Goal: Transaction & Acquisition: Download file/media

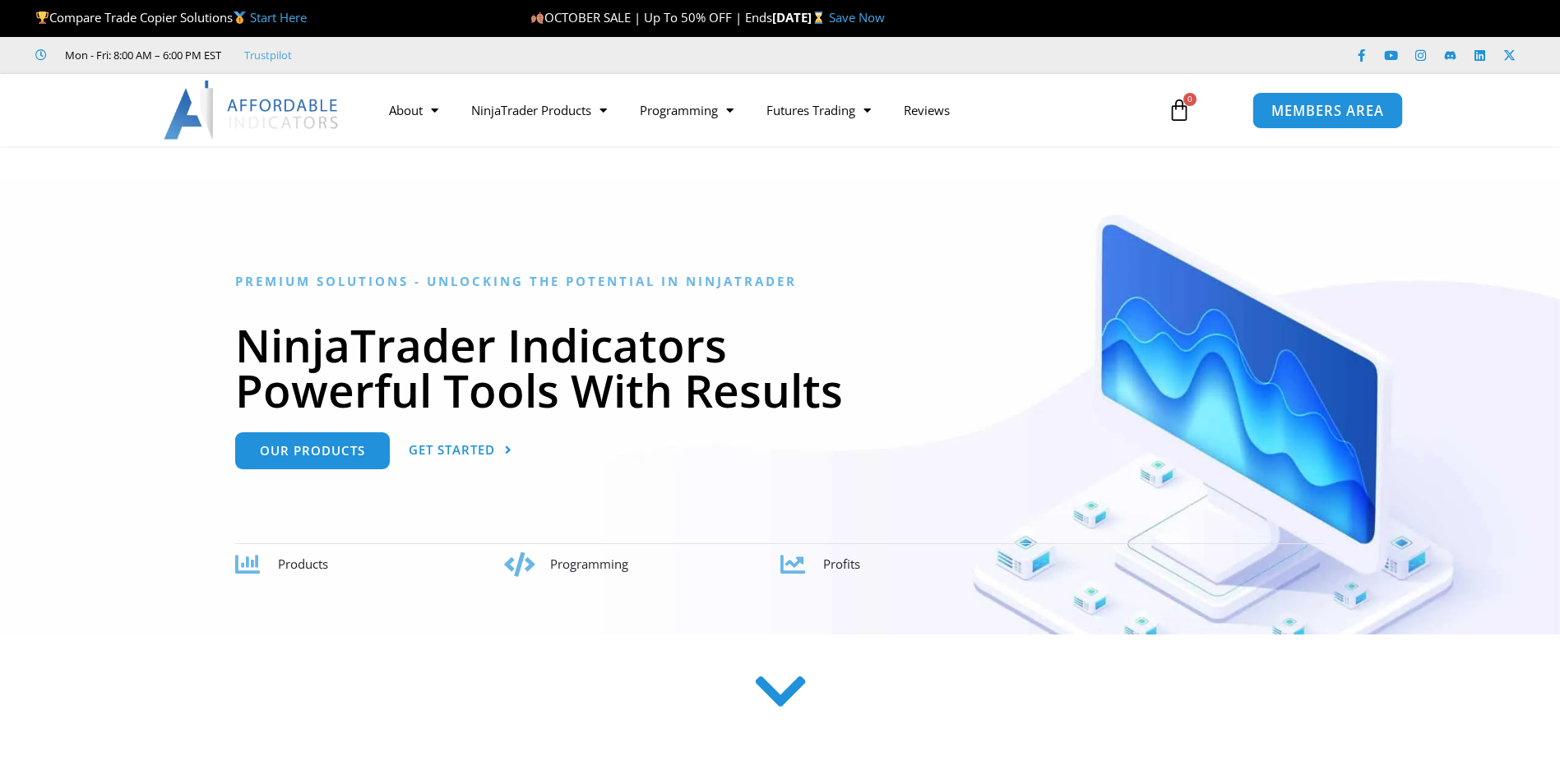
click at [1346, 114] on span "MEMBERS AREA" at bounding box center [1327, 110] width 112 height 14
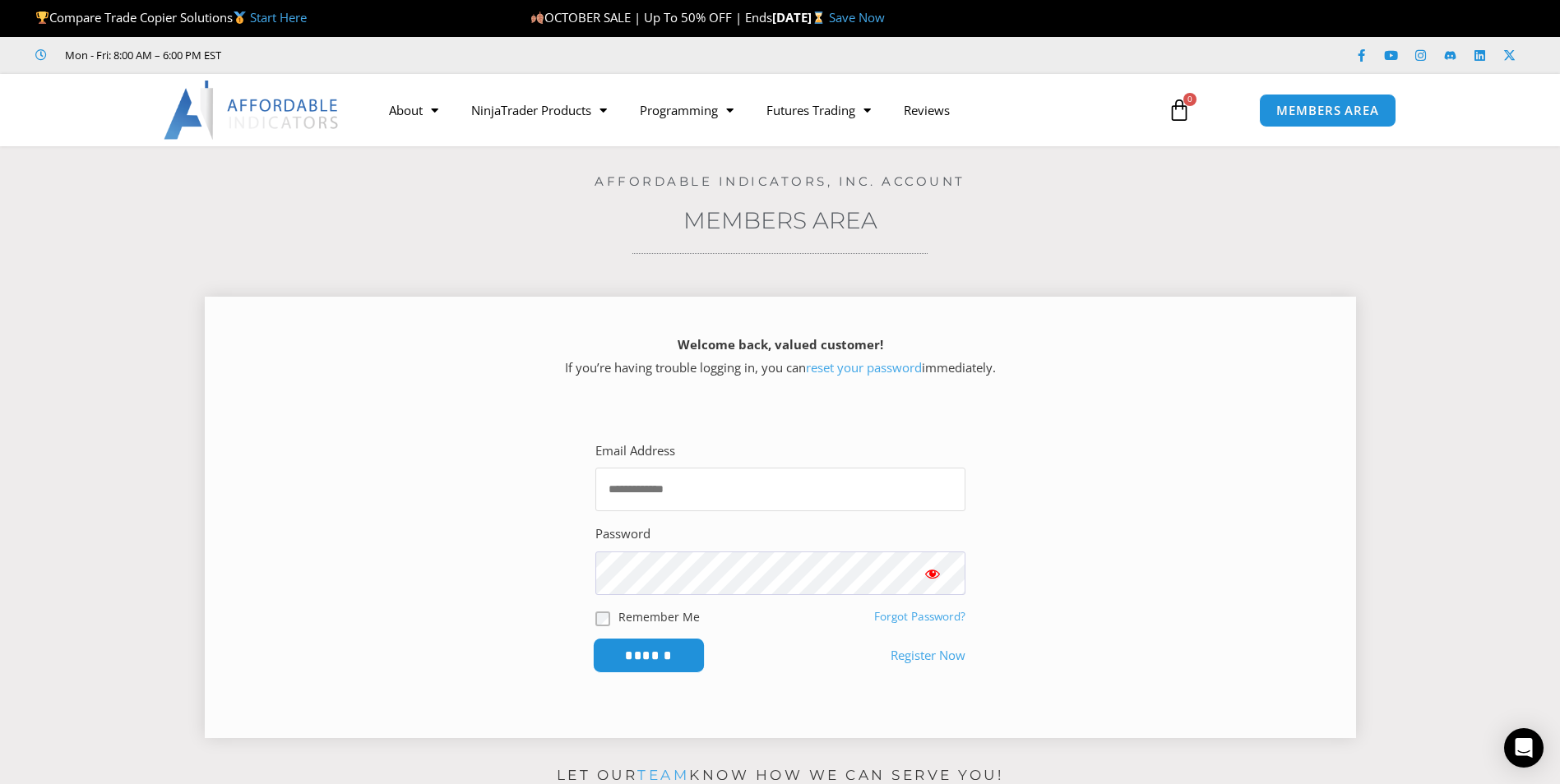
type input "**********"
click at [648, 657] on input "******" at bounding box center [648, 655] width 112 height 35
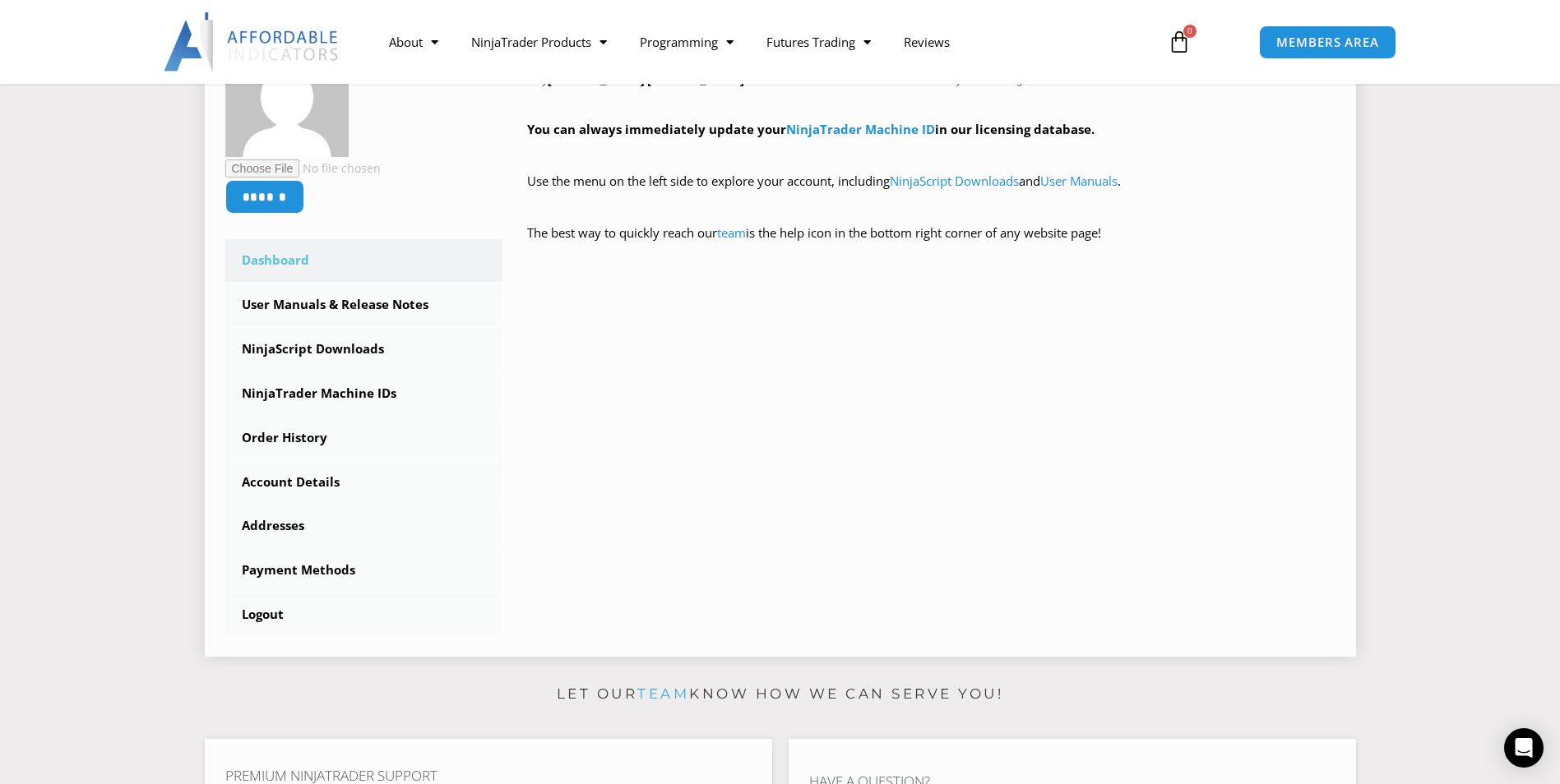
scroll to position [329, 0]
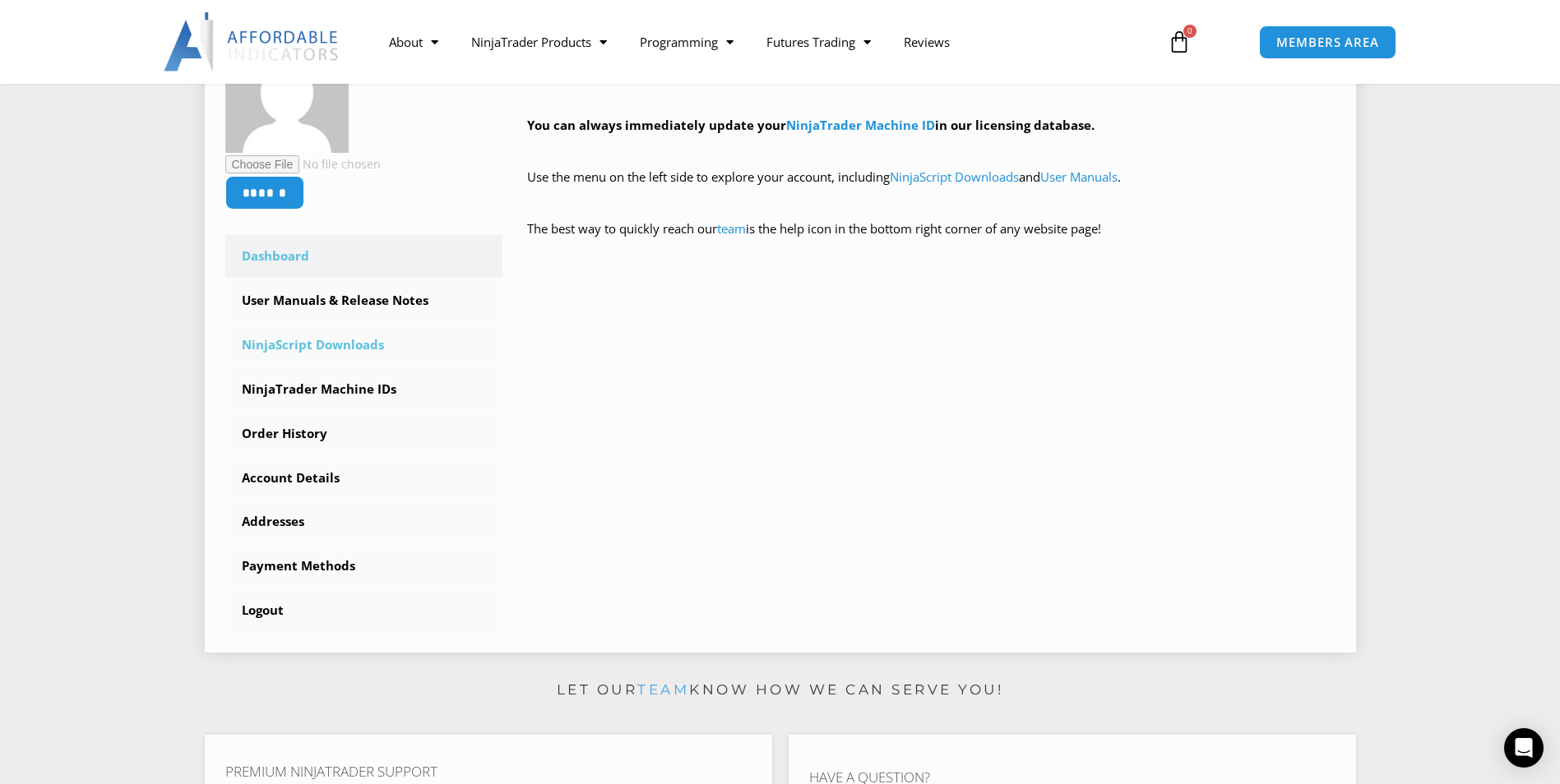
click at [330, 346] on link "NinjaScript Downloads" at bounding box center [364, 344] width 278 height 42
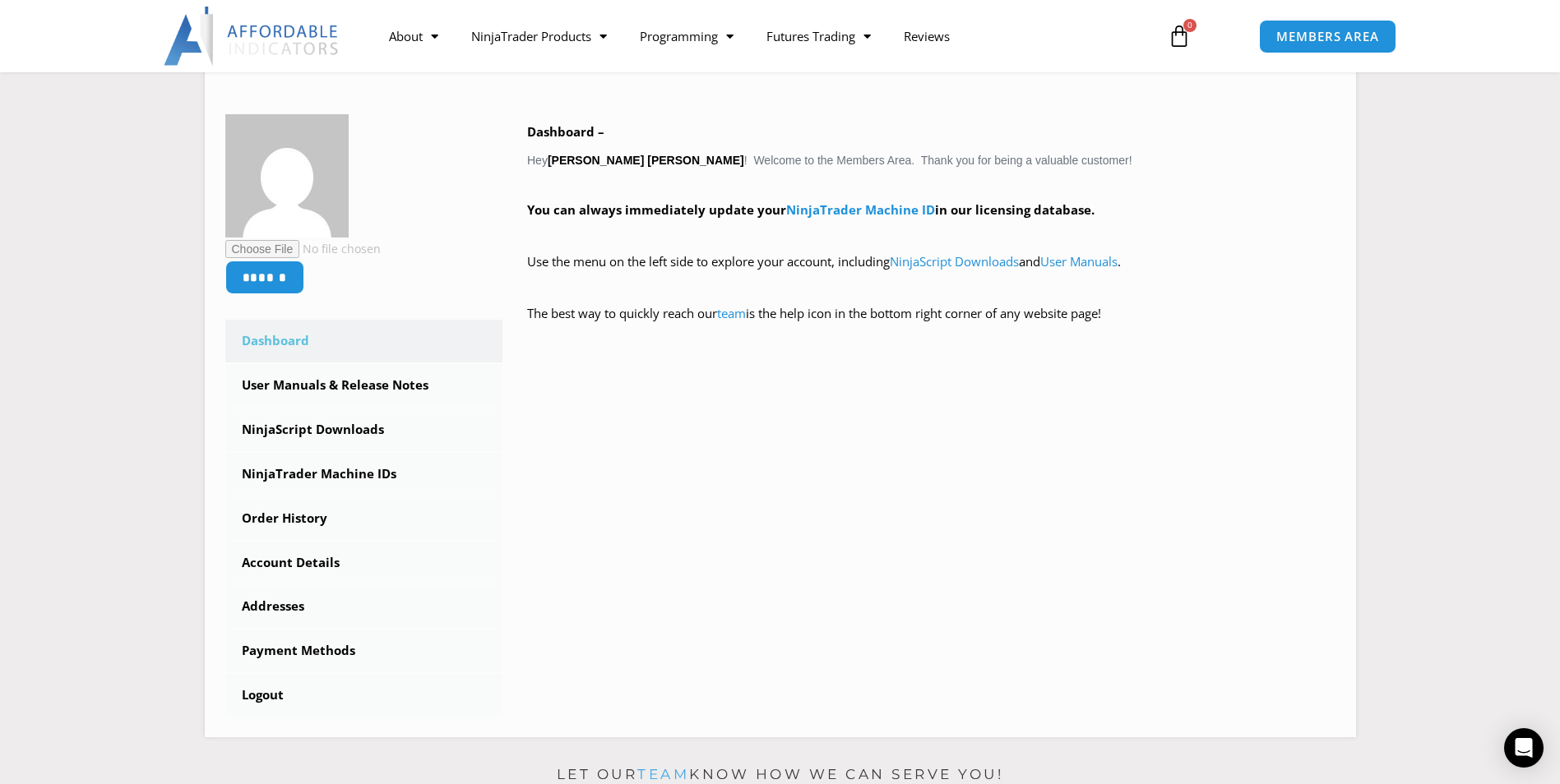
scroll to position [246, 0]
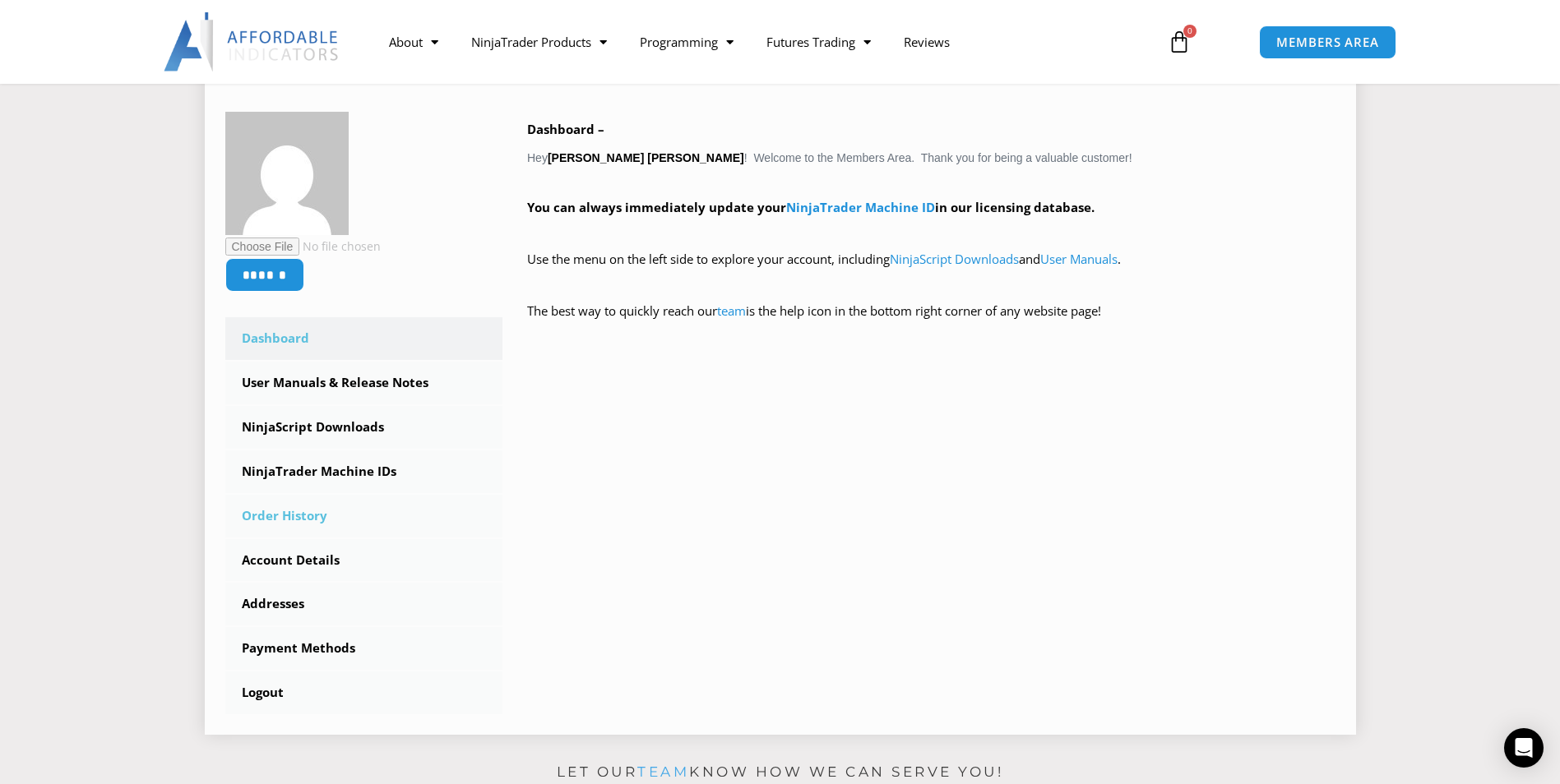
click at [313, 516] on link "Order History" at bounding box center [364, 516] width 278 height 42
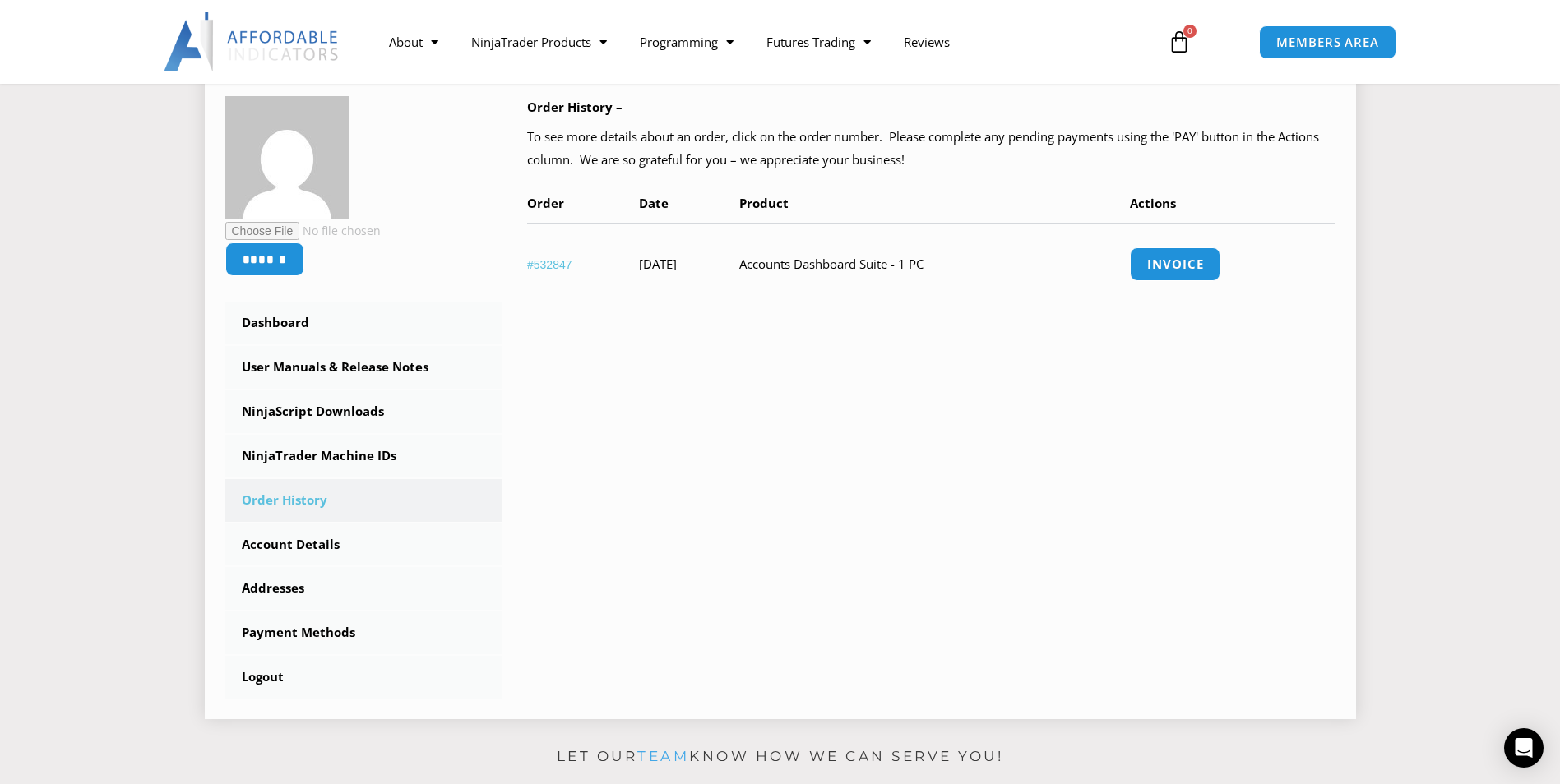
scroll to position [246, 0]
click at [327, 544] on link "Account Details" at bounding box center [364, 543] width 278 height 42
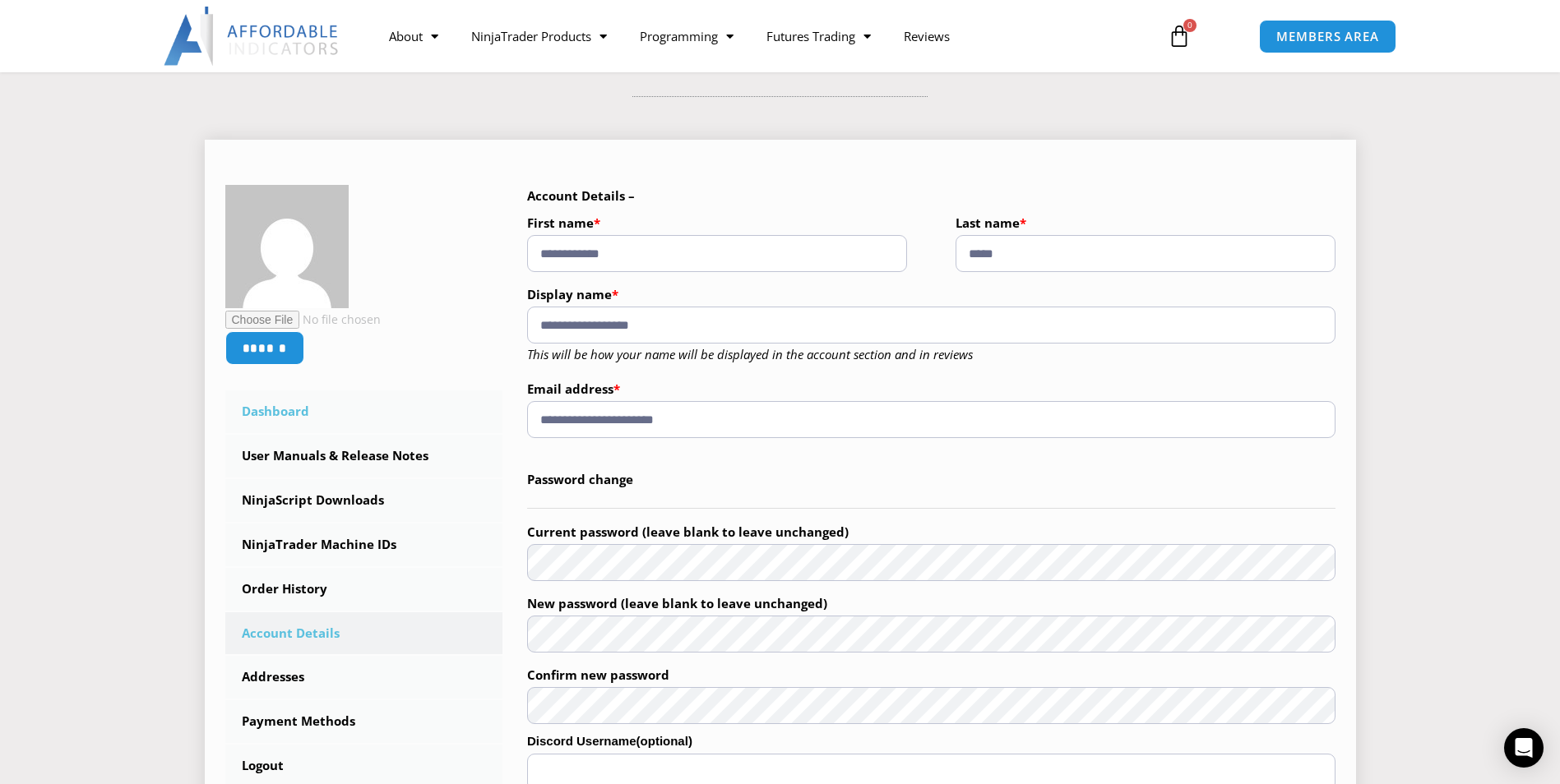
scroll to position [164, 0]
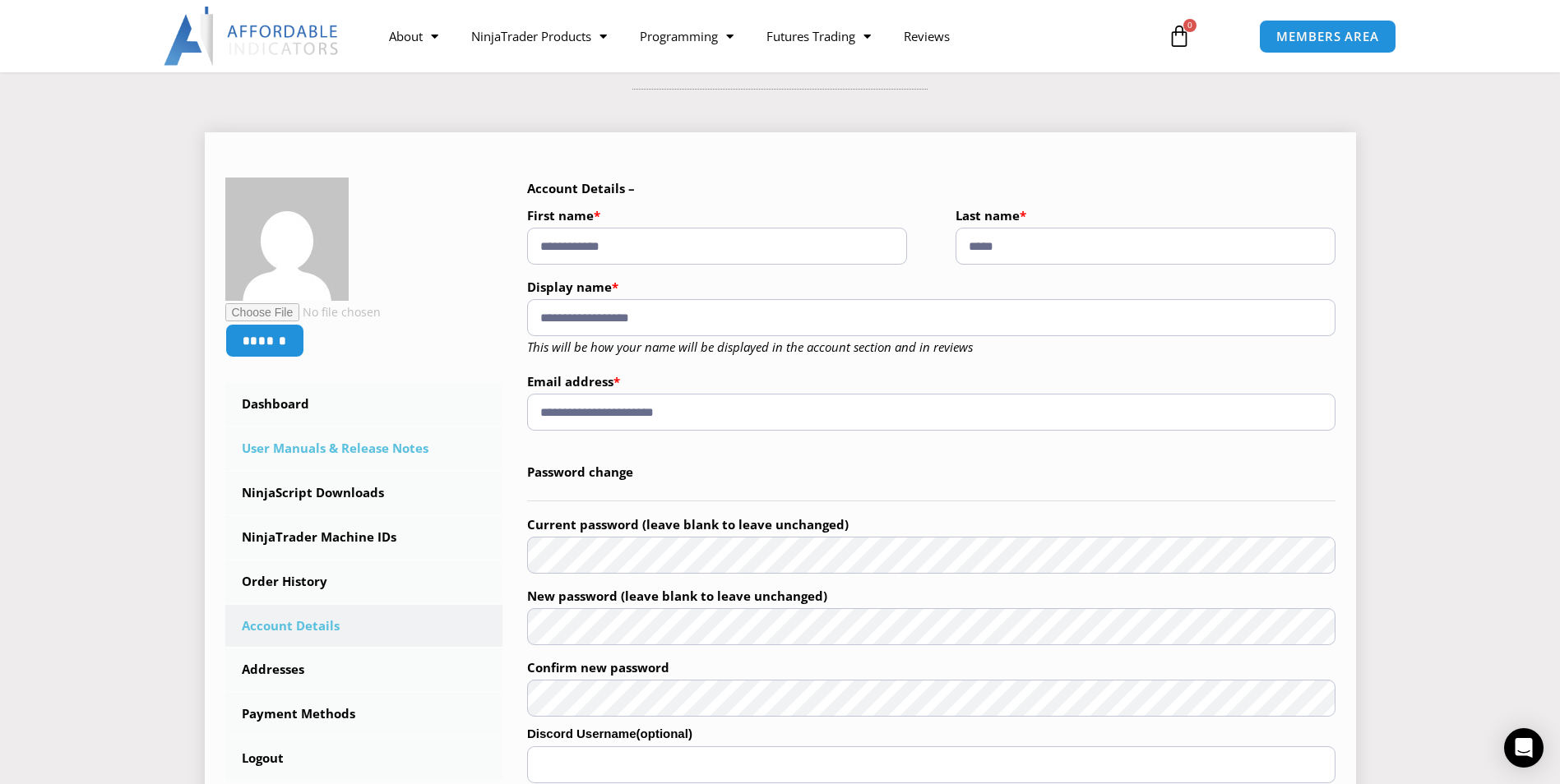
click at [351, 455] on link "User Manuals & Release Notes" at bounding box center [364, 448] width 278 height 42
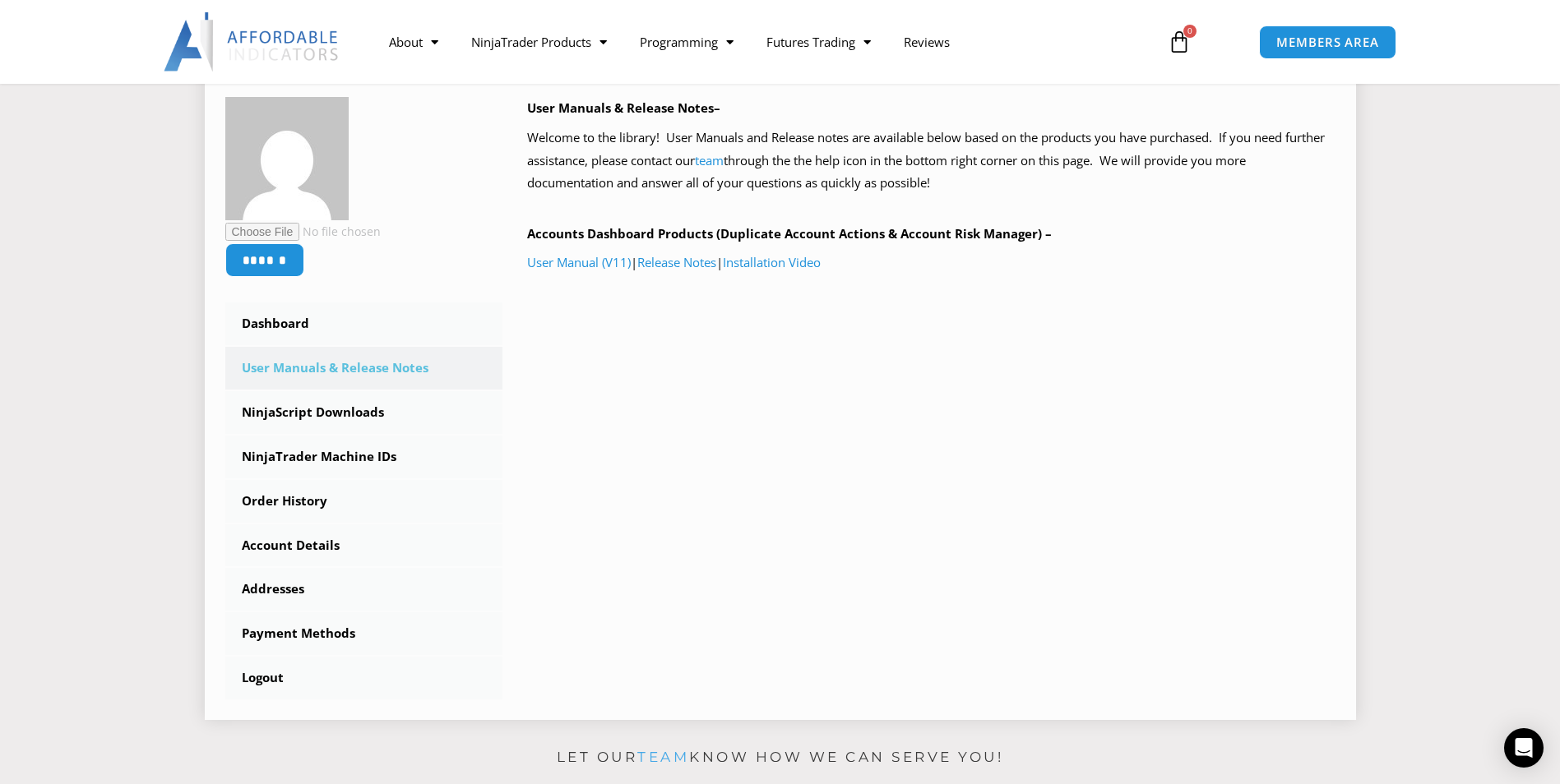
scroll to position [246, 0]
click at [321, 413] on link "NinjaScript Downloads" at bounding box center [364, 410] width 278 height 42
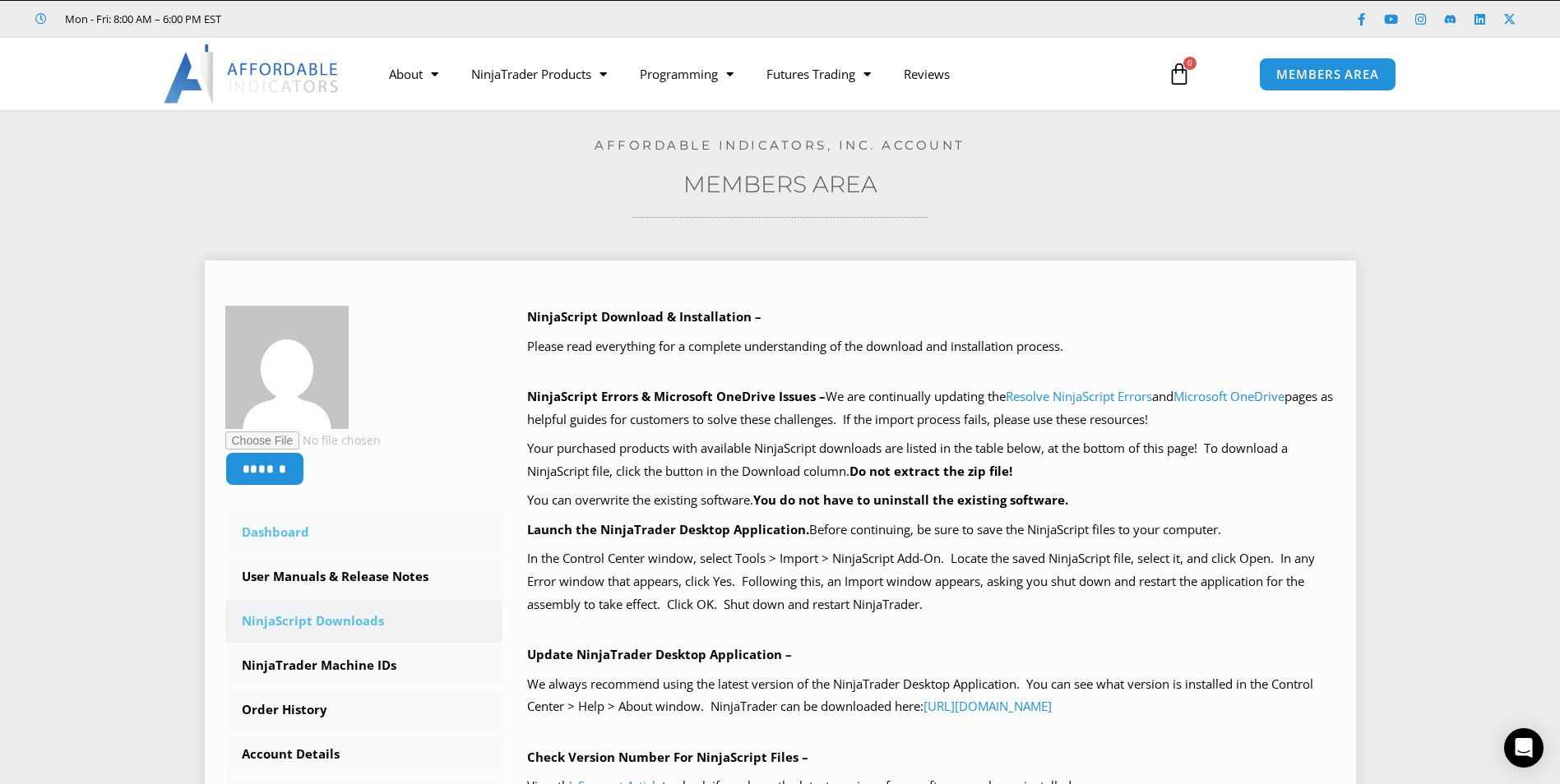
scroll to position [82, 0]
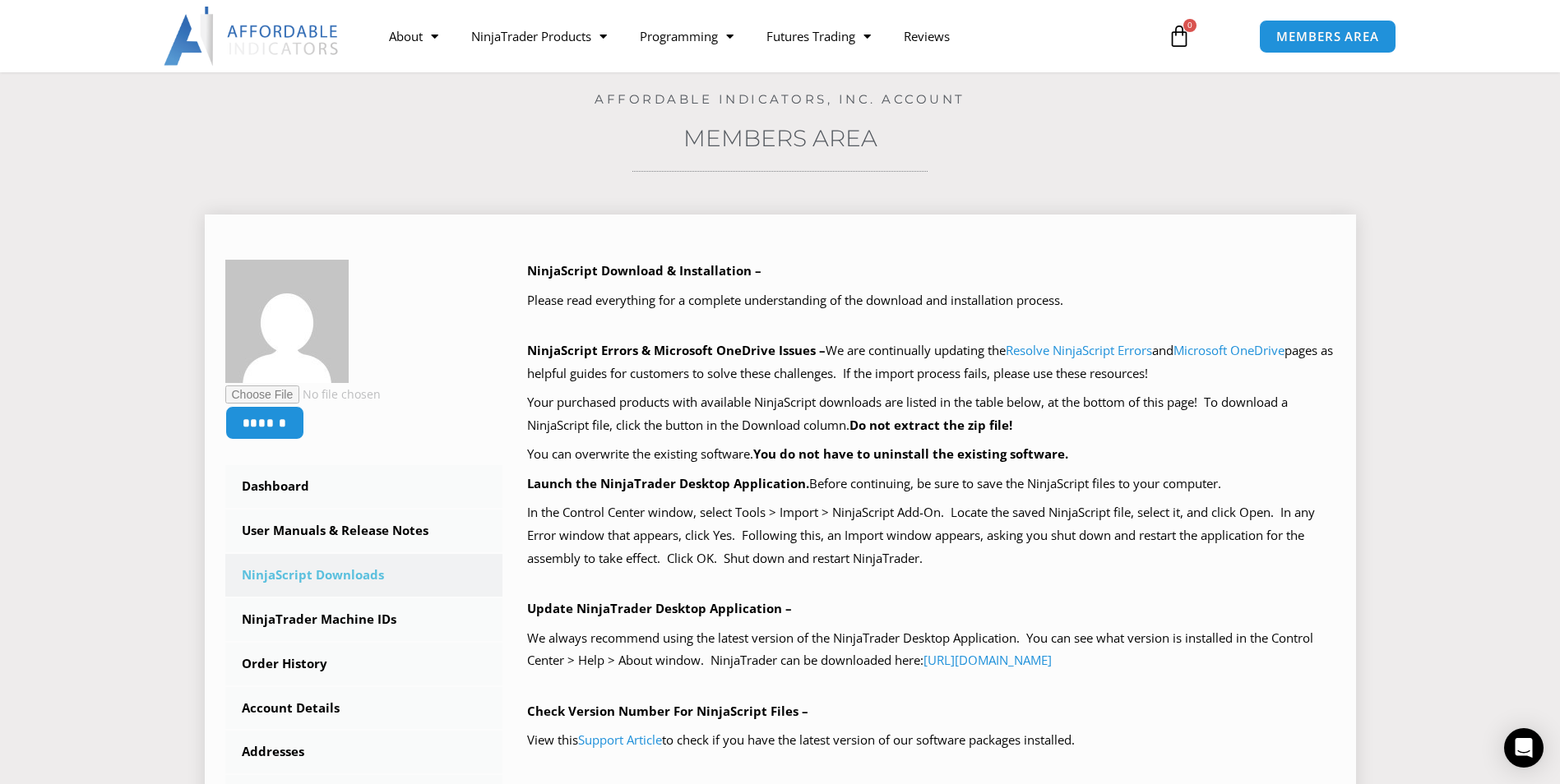
click at [336, 573] on link "NinjaScript Downloads" at bounding box center [364, 575] width 278 height 42
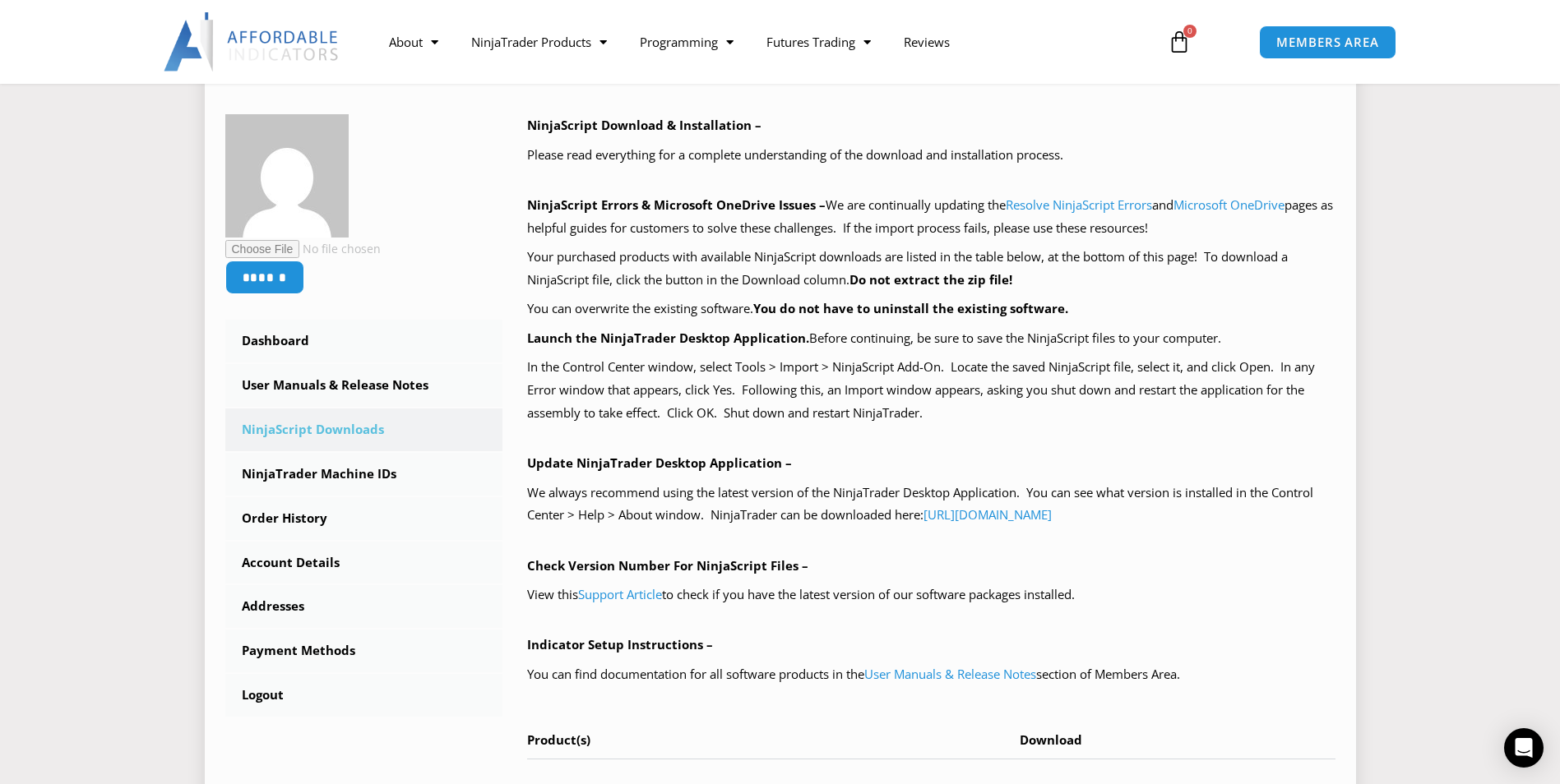
scroll to position [329, 0]
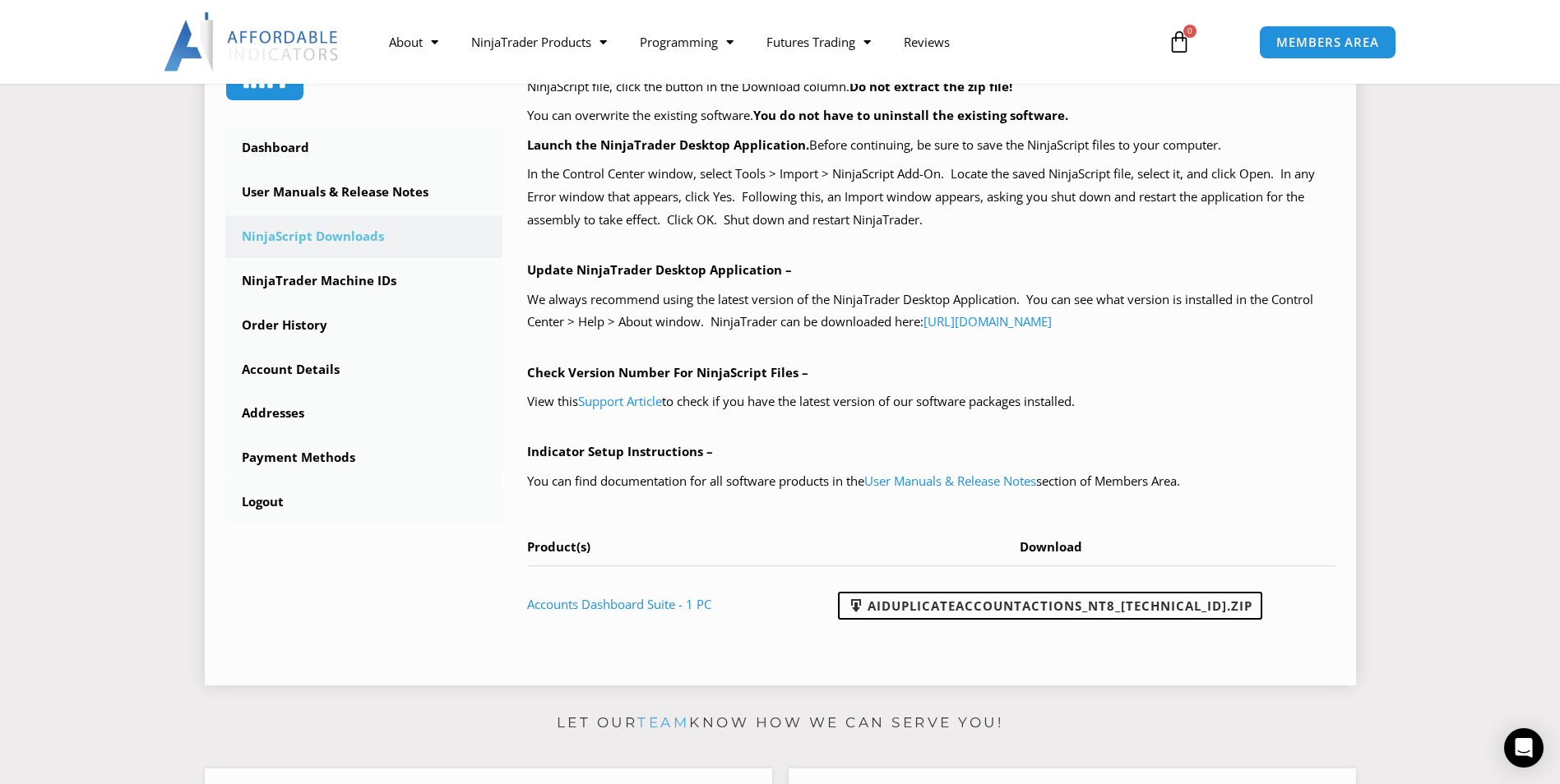
scroll to position [493, 0]
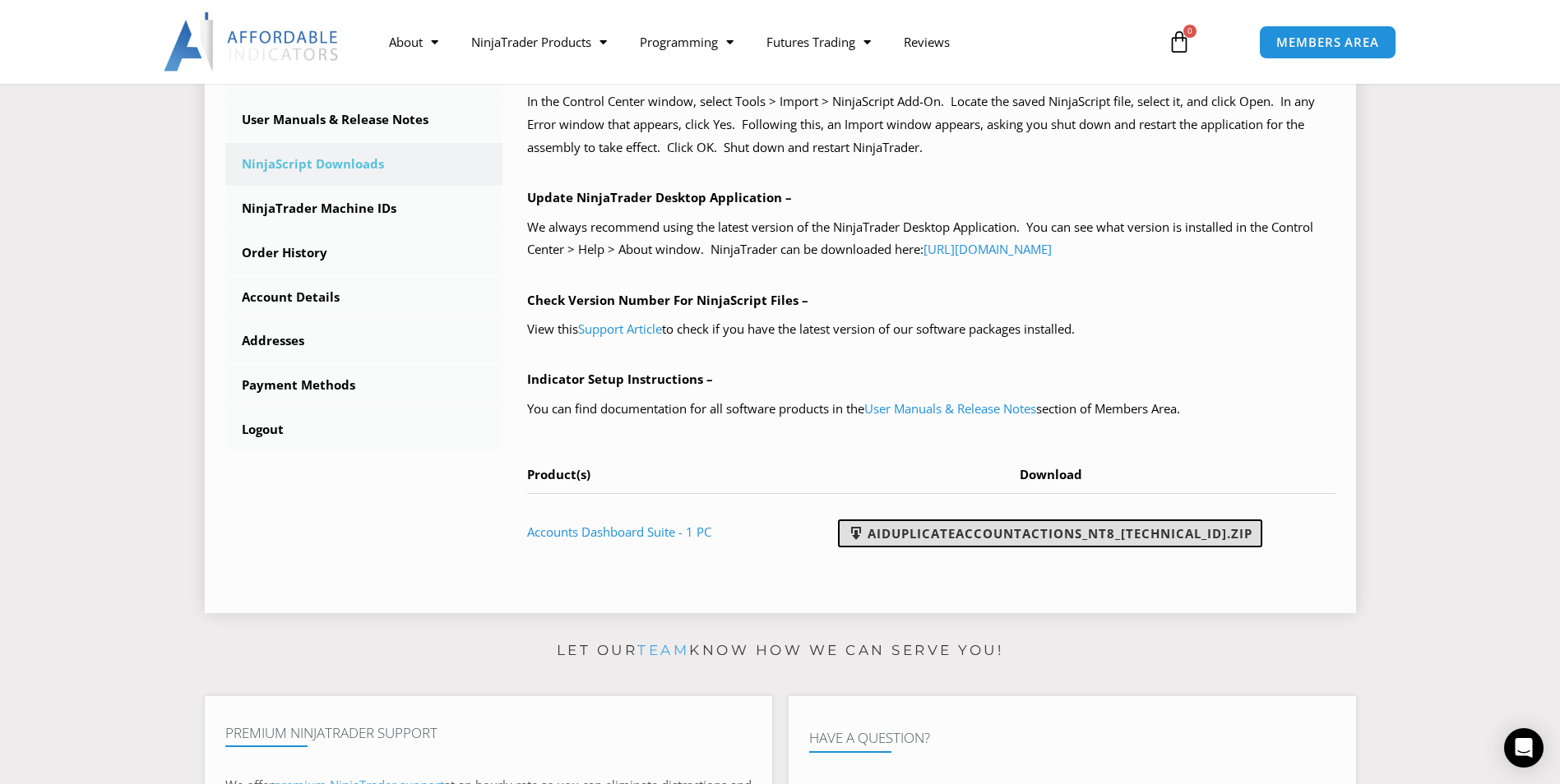
click at [1048, 535] on link "AIDuplicateAccountActions_NT8_[TECHNICAL_ID].zip" at bounding box center [1050, 534] width 425 height 28
